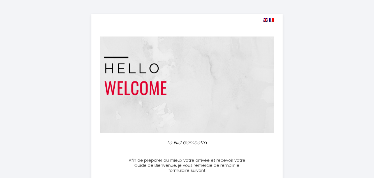
select select
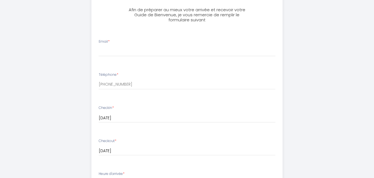
scroll to position [151, 0]
click at [113, 52] on input "Email *" at bounding box center [187, 51] width 177 height 10
click at [107, 50] on input "Email *" at bounding box center [187, 51] width 177 height 10
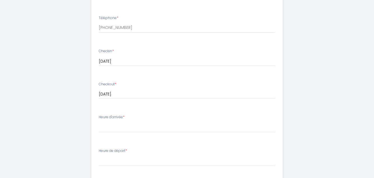
scroll to position [208, 0]
type input "[EMAIL_ADDRESS][DOMAIN_NAME]"
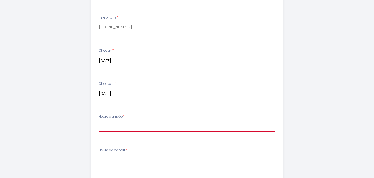
click at [123, 122] on select "16:00 16:30 17:00 17:30 18:00 18:30 19:00 19:30 20:00 20:30 21:00 21:30 22:00 2…" at bounding box center [187, 126] width 177 height 11
select select "16:00"
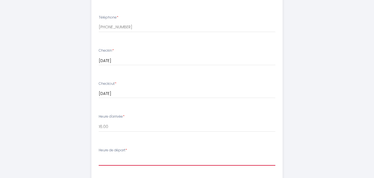
click at [124, 161] on select "00:00 00:30 01:00 01:30 02:00 02:30 03:00 03:30 04:00 04:30 05:00 05:30 06:00 0…" at bounding box center [187, 160] width 177 height 11
select select "10:00"
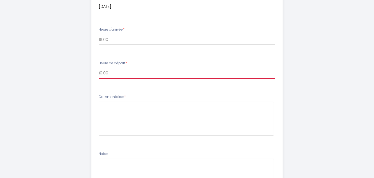
scroll to position [330, 0]
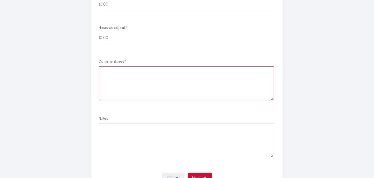
click at [113, 72] on textarea at bounding box center [187, 83] width 176 height 34
type textarea "Merci de me confirmer qu il y aura bien le linge de lit pour le canapé"
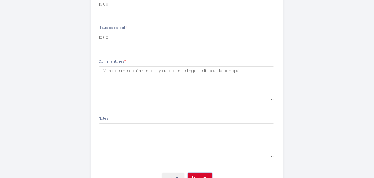
click at [203, 178] on button "Envoyer" at bounding box center [200, 178] width 24 height 10
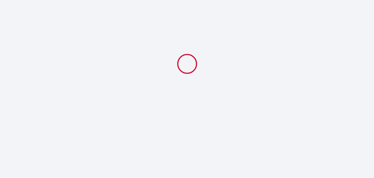
select select "10:00"
